Goal: Task Accomplishment & Management: Manage account settings

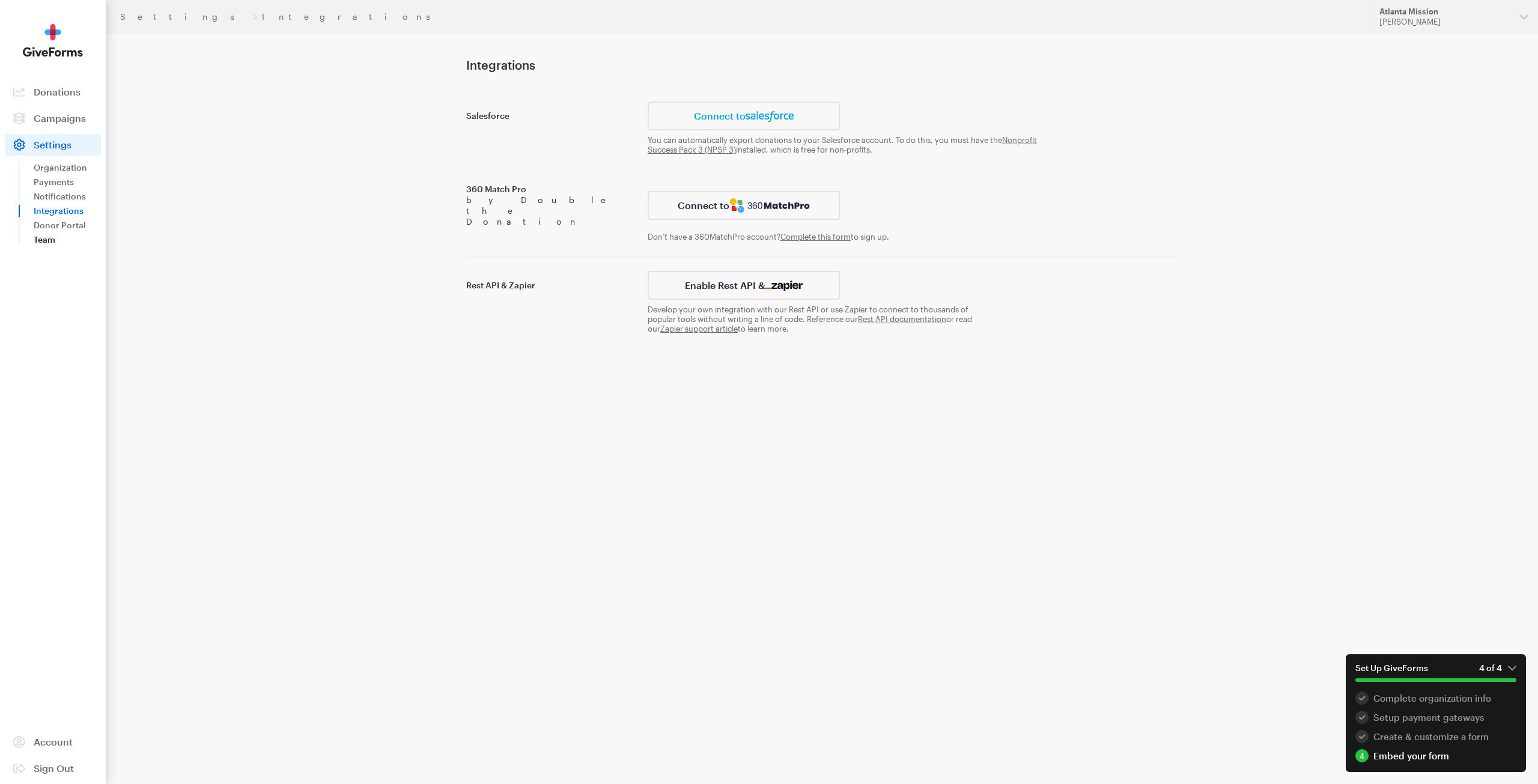
click at [59, 237] on link "Team" at bounding box center [67, 239] width 67 height 14
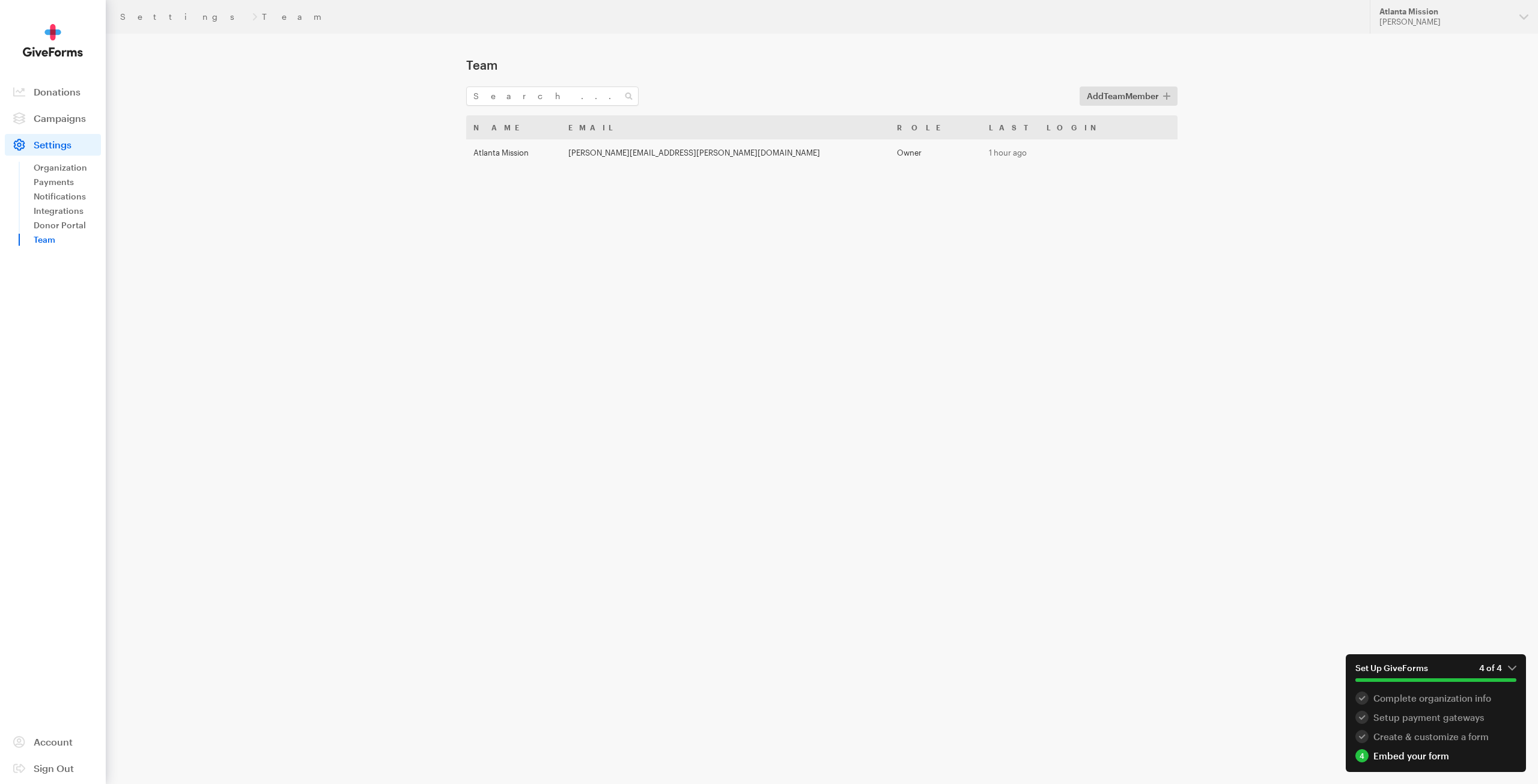
click at [1083, 99] on button "Add Team Member" at bounding box center [1129, 96] width 98 height 20
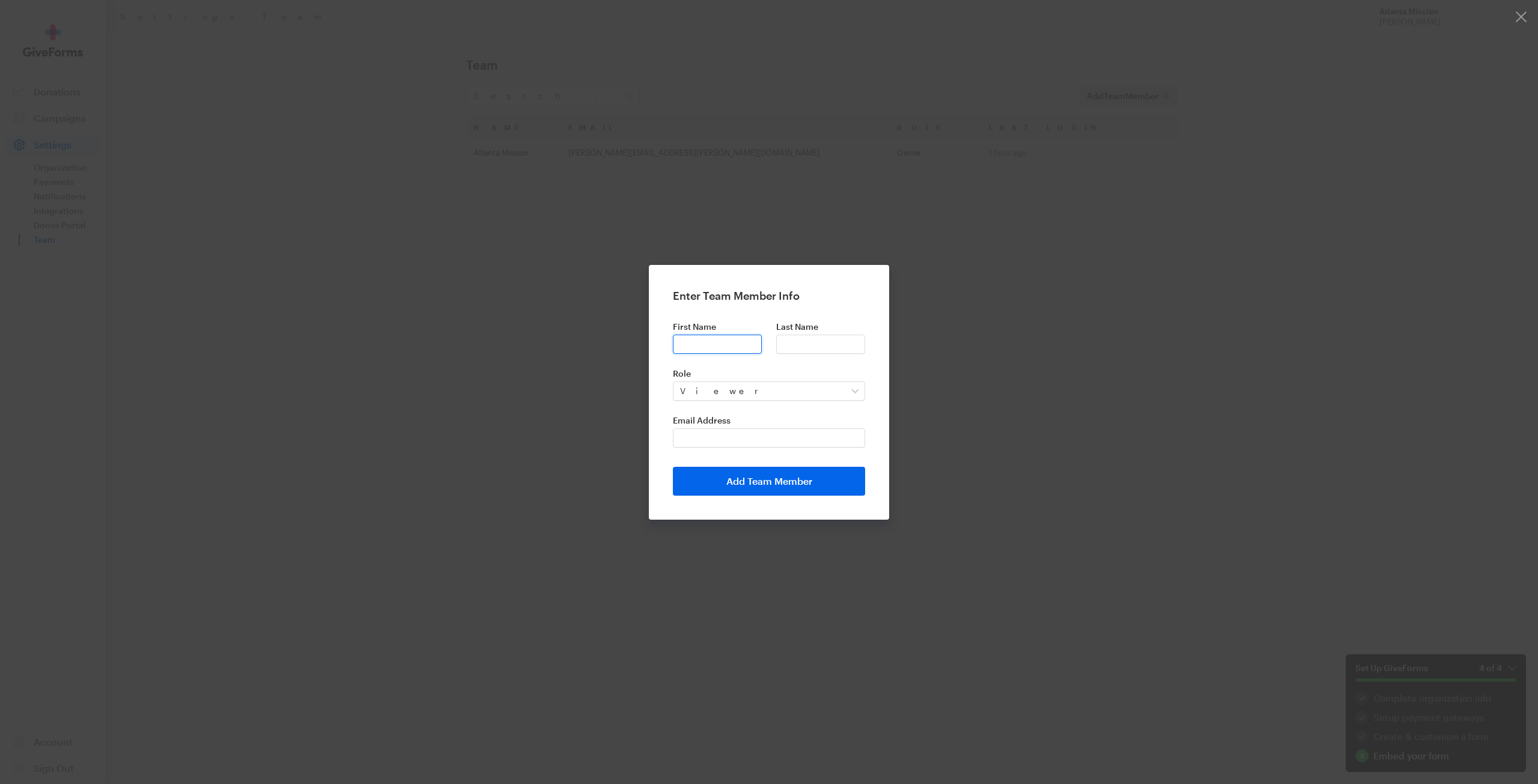
click at [701, 344] on input "First Name" at bounding box center [717, 345] width 89 height 20
type input "Bonnie"
type input "Beauchamp"
click at [700, 386] on select "Viewer Admin" at bounding box center [769, 391] width 193 height 20
select select "admin"
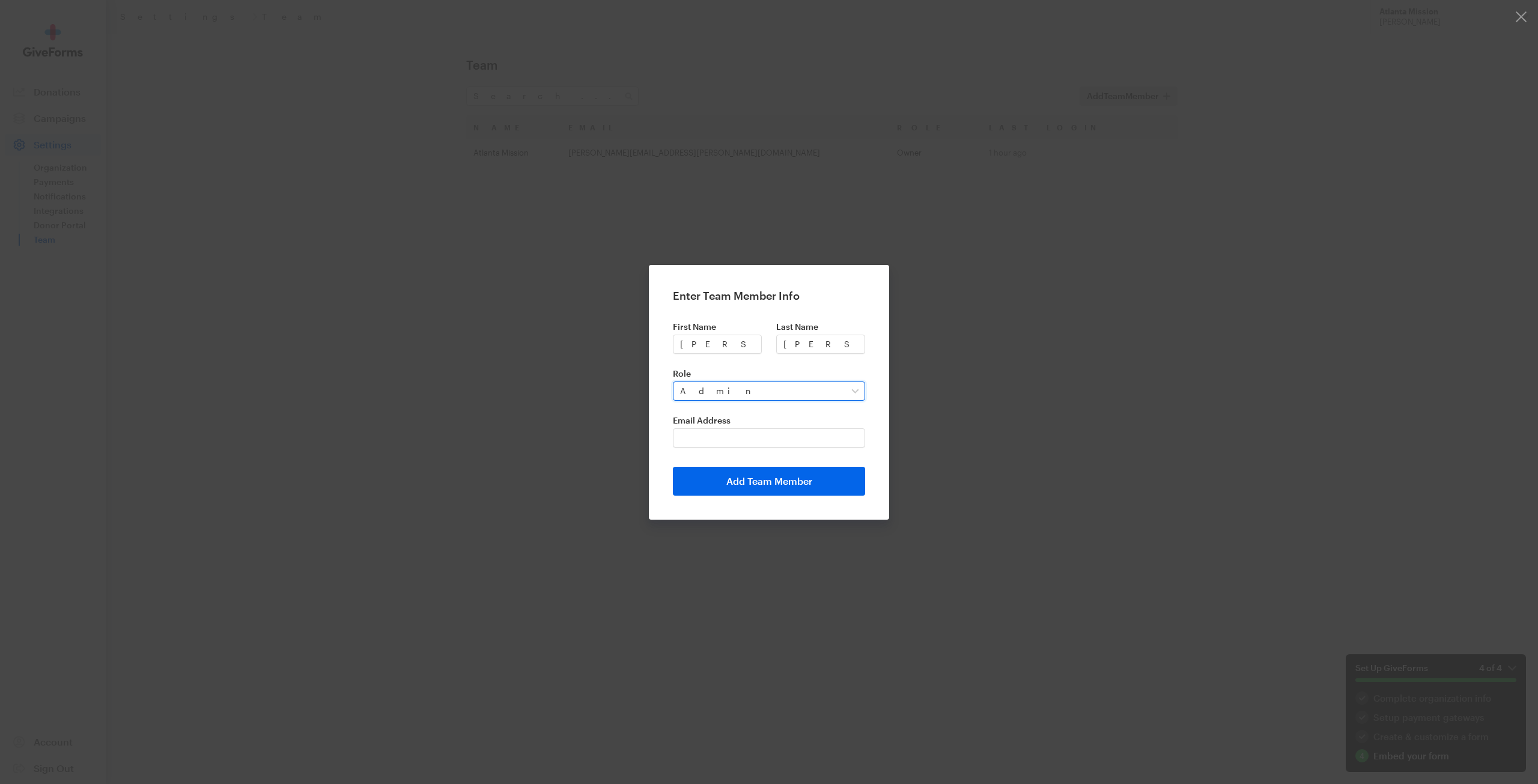
click at [673, 381] on select "Viewer Admin" at bounding box center [769, 391] width 193 height 20
click at [724, 443] on input "Email Address" at bounding box center [769, 438] width 193 height 20
